Goal: Check status

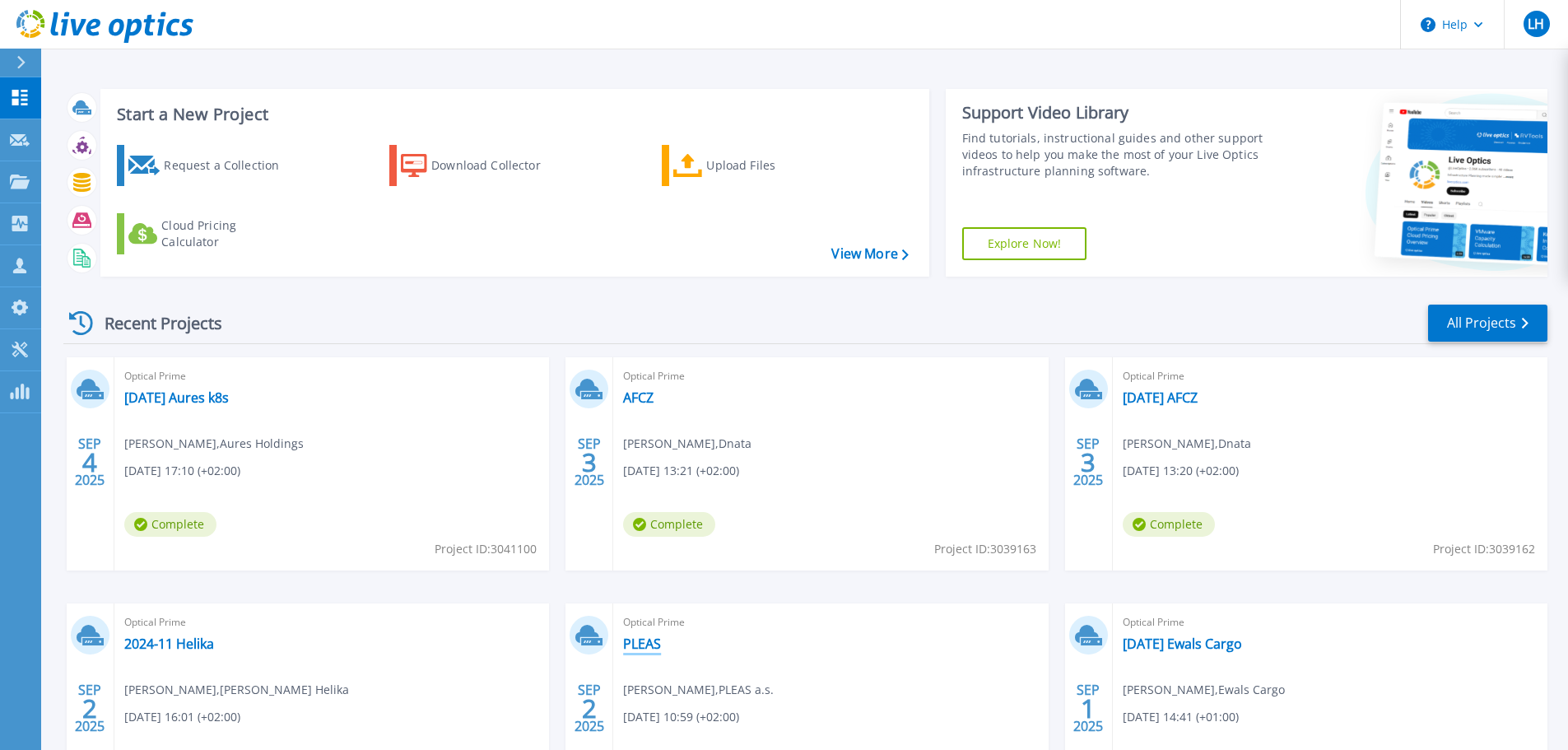
click at [652, 645] on link "PLEAS" at bounding box center [642, 644] width 38 height 17
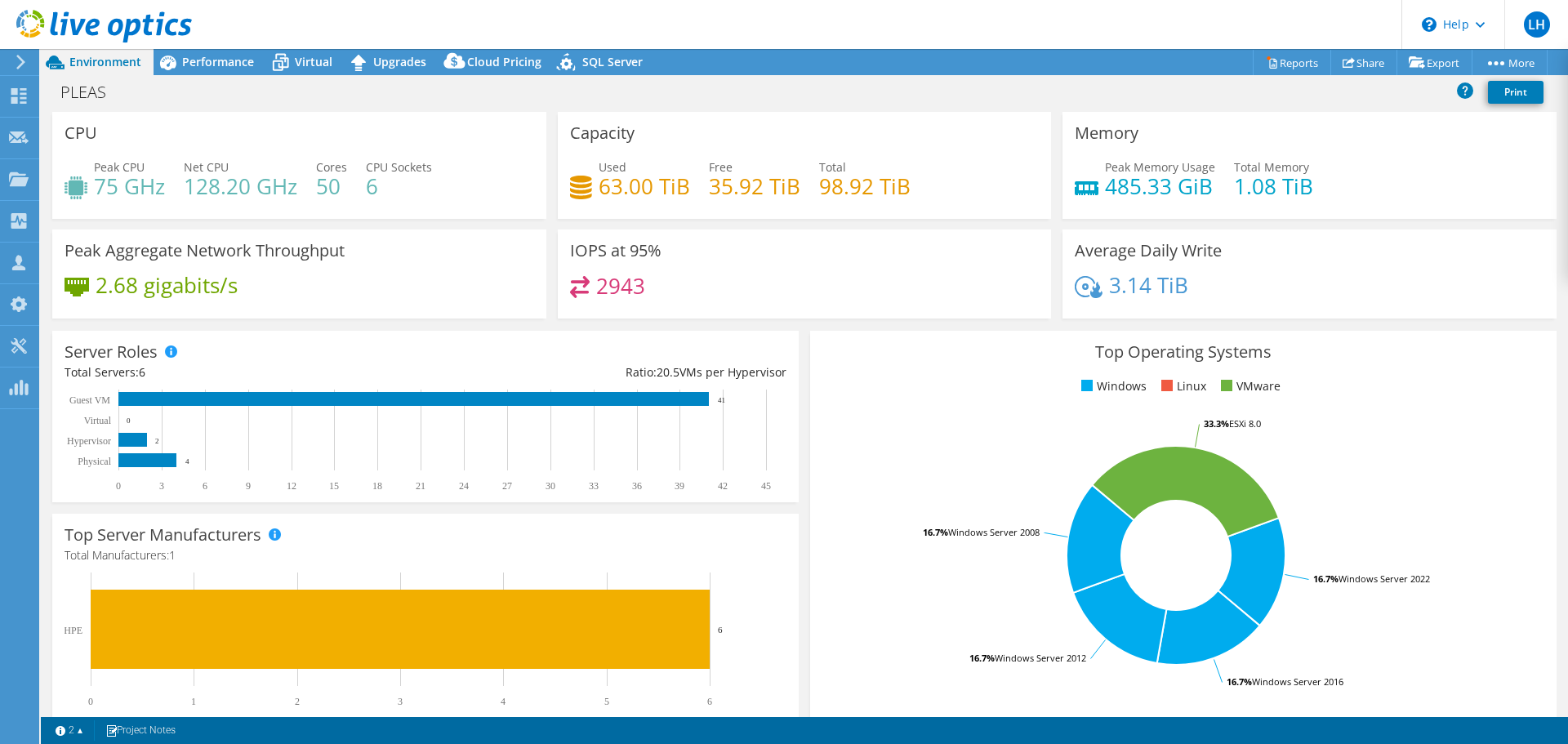
select select "USD"
click at [202, 61] on span "Performance" at bounding box center [218, 62] width 72 height 16
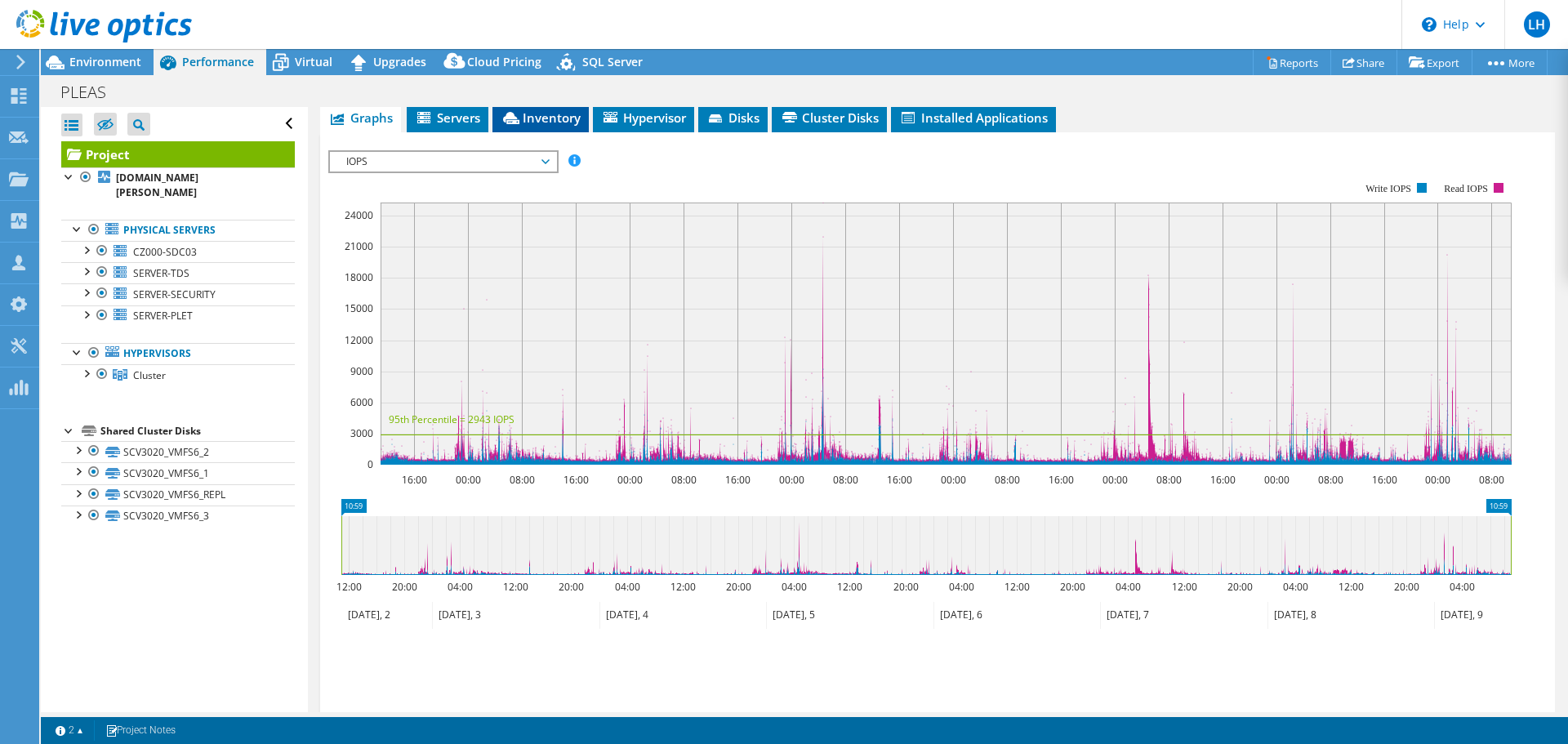
scroll to position [326, 0]
click at [548, 151] on span "IOPS" at bounding box center [443, 161] width 210 height 20
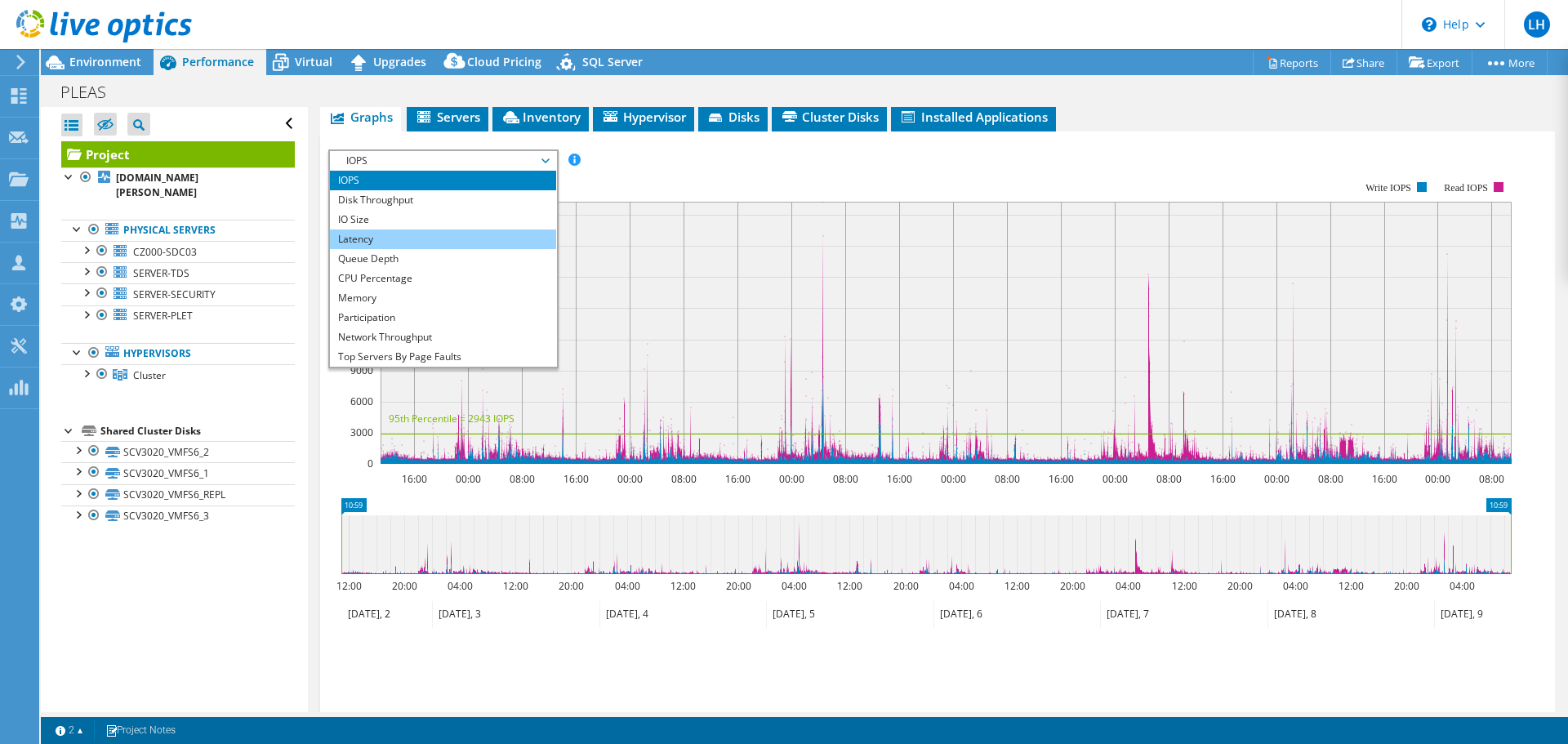
click at [435, 230] on li "Latency" at bounding box center [443, 239] width 226 height 20
